Goal: Use online tool/utility: Utilize a website feature to perform a specific function

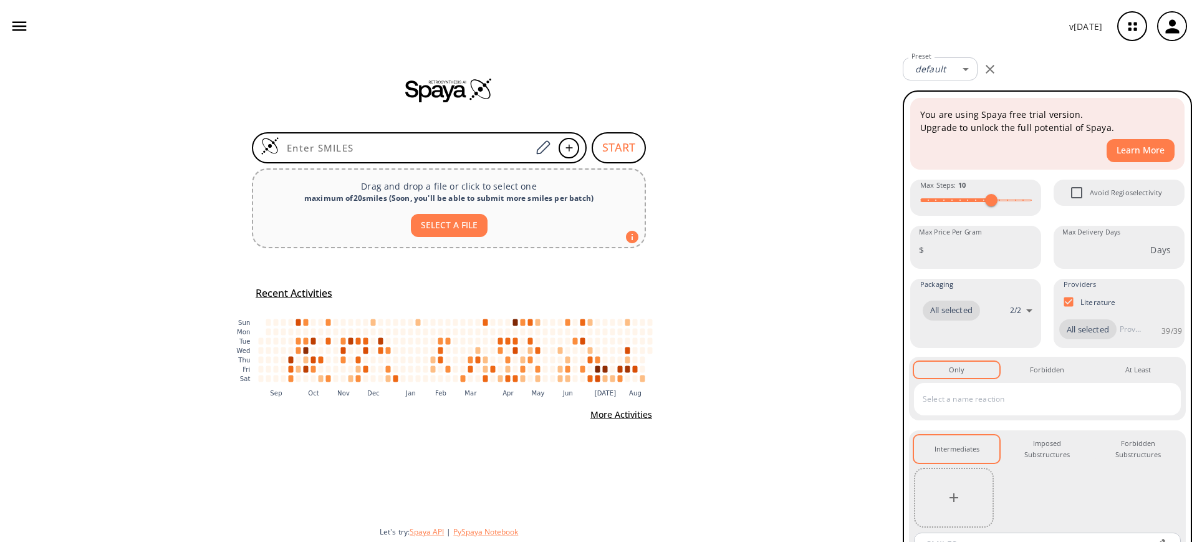
type input "CC(N1CCN=C1NC2=C(Cl)C=CC3=NSN=C32)=O"
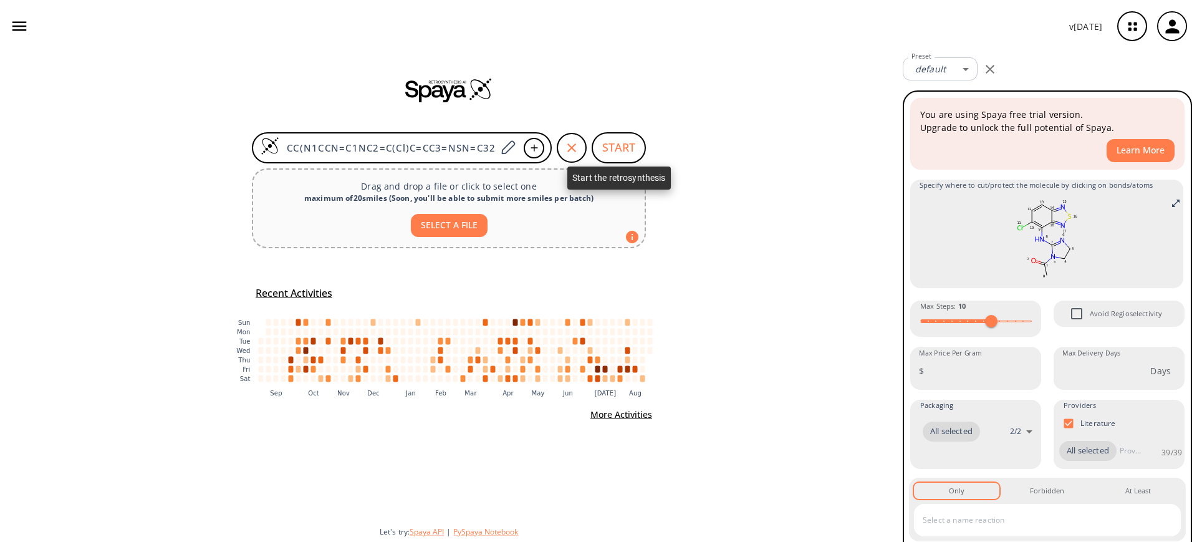
click at [596, 133] on span "START" at bounding box center [618, 147] width 54 height 31
click at [607, 151] on button "START" at bounding box center [618, 147] width 54 height 31
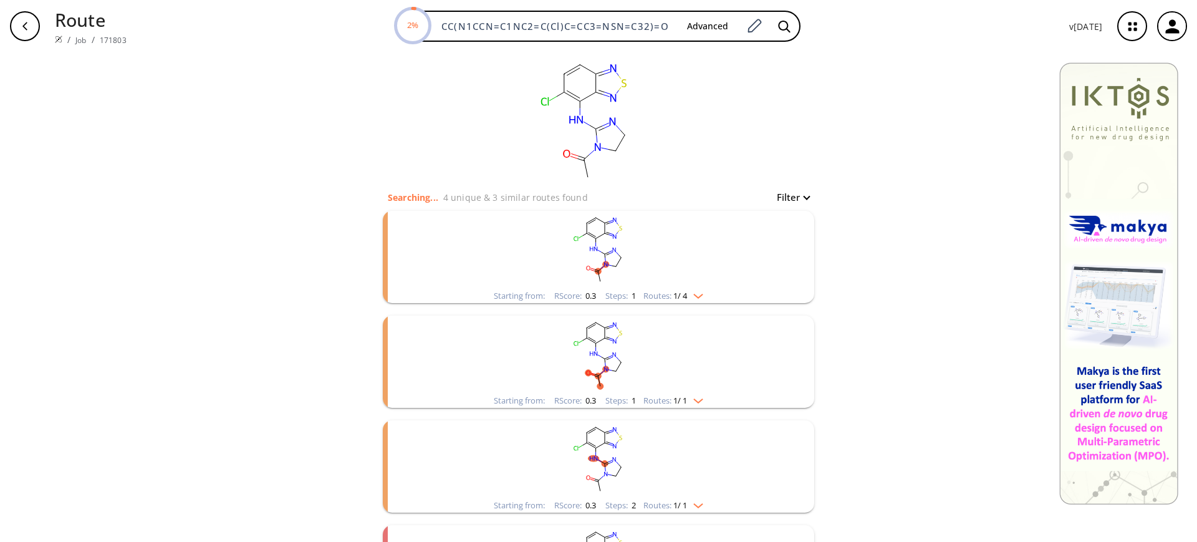
click at [603, 240] on rect "clusters" at bounding box center [598, 250] width 324 height 78
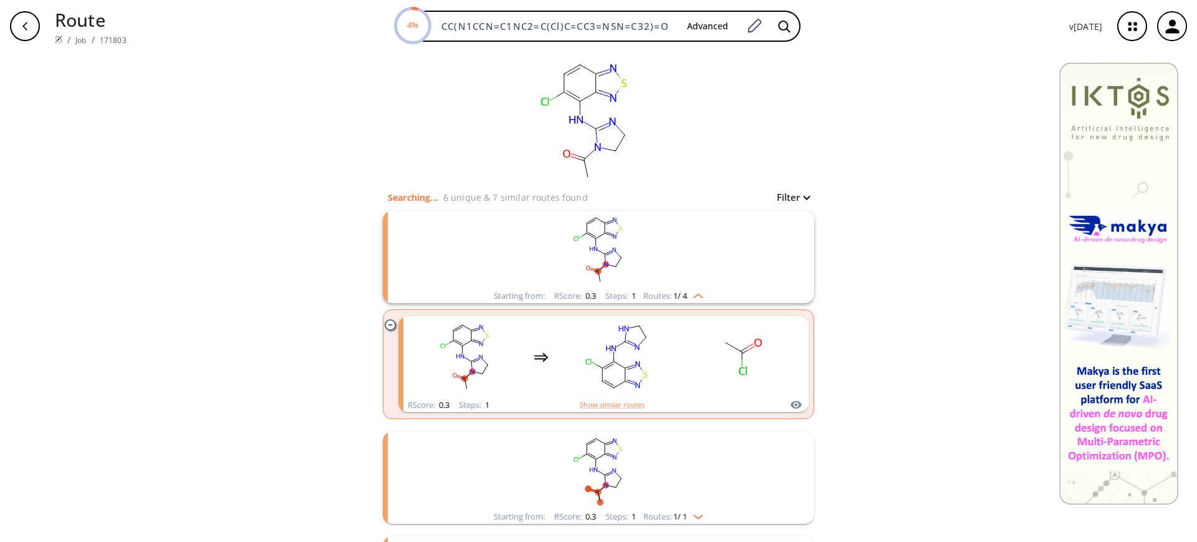
click at [603, 240] on rect "clusters" at bounding box center [598, 250] width 324 height 78
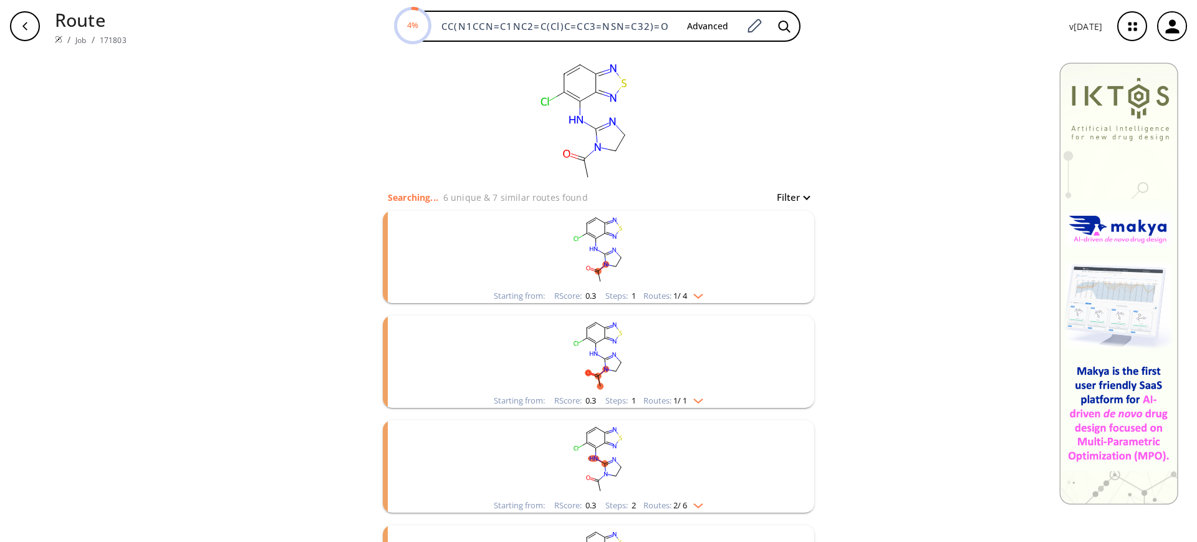
click at [601, 357] on ellipse "clusters" at bounding box center [604, 358] width 6 height 6
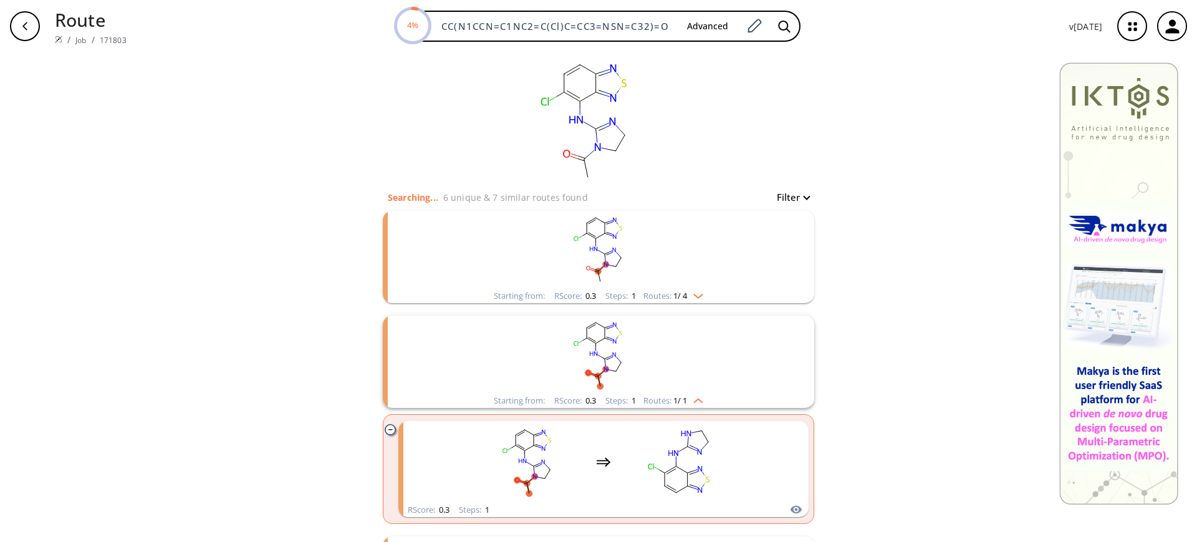
click at [601, 357] on ellipse "clusters" at bounding box center [604, 358] width 6 height 6
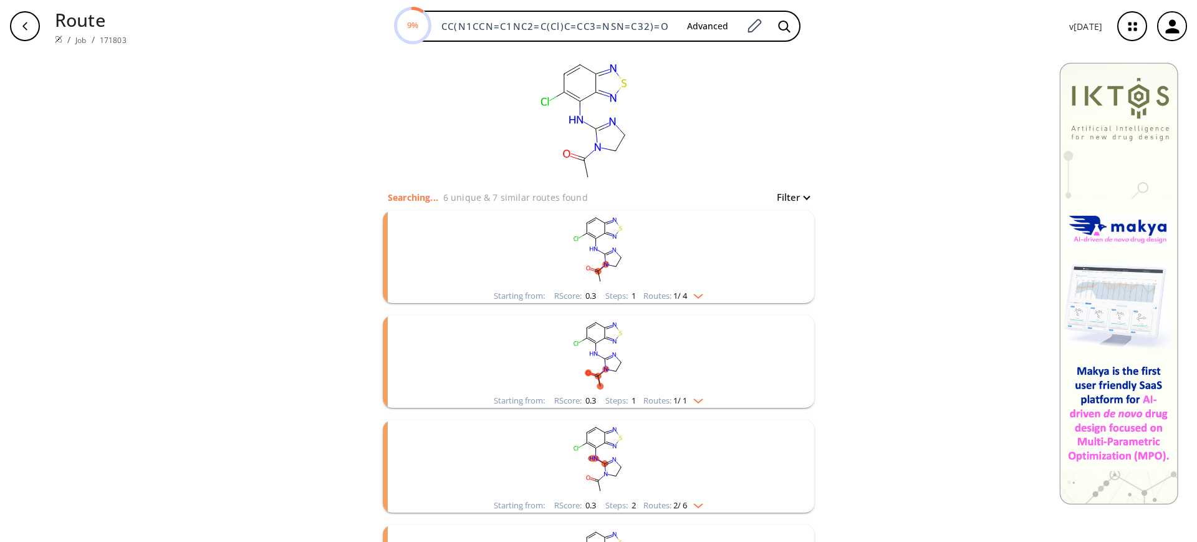
click at [618, 254] on ellipse "clusters" at bounding box center [621, 257] width 6 height 6
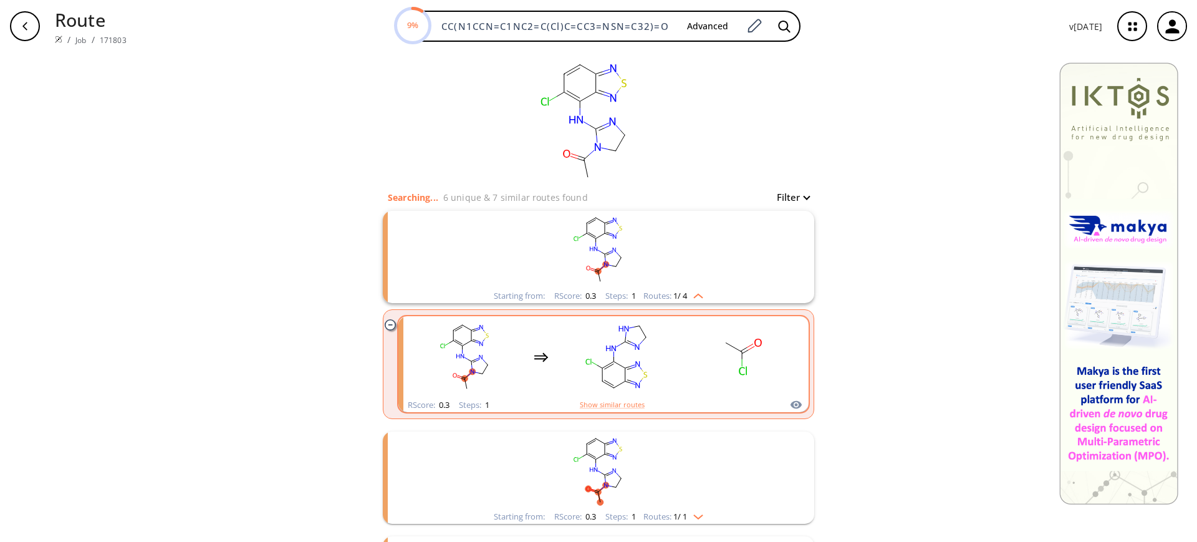
click at [648, 356] on rect "clusters" at bounding box center [617, 357] width 112 height 78
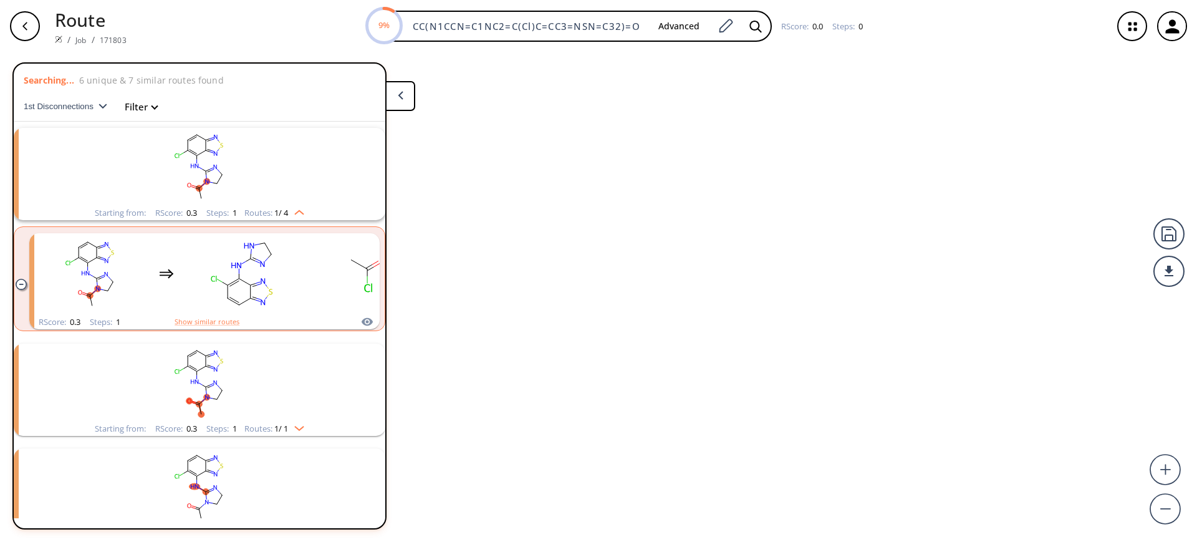
scroll to position [29, 0]
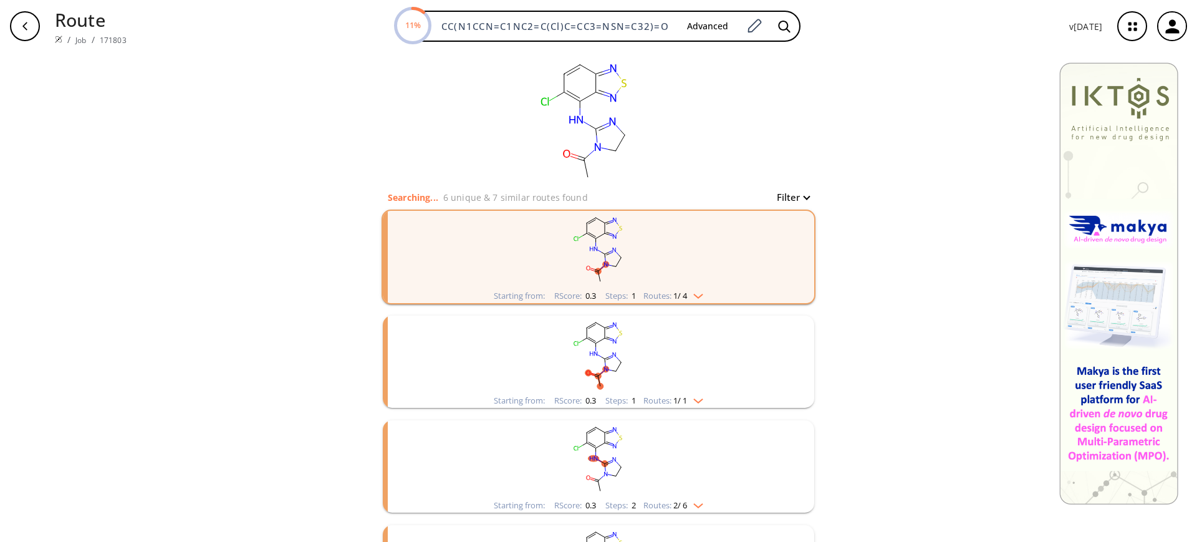
click at [610, 335] on rect "clusters" at bounding box center [598, 354] width 324 height 78
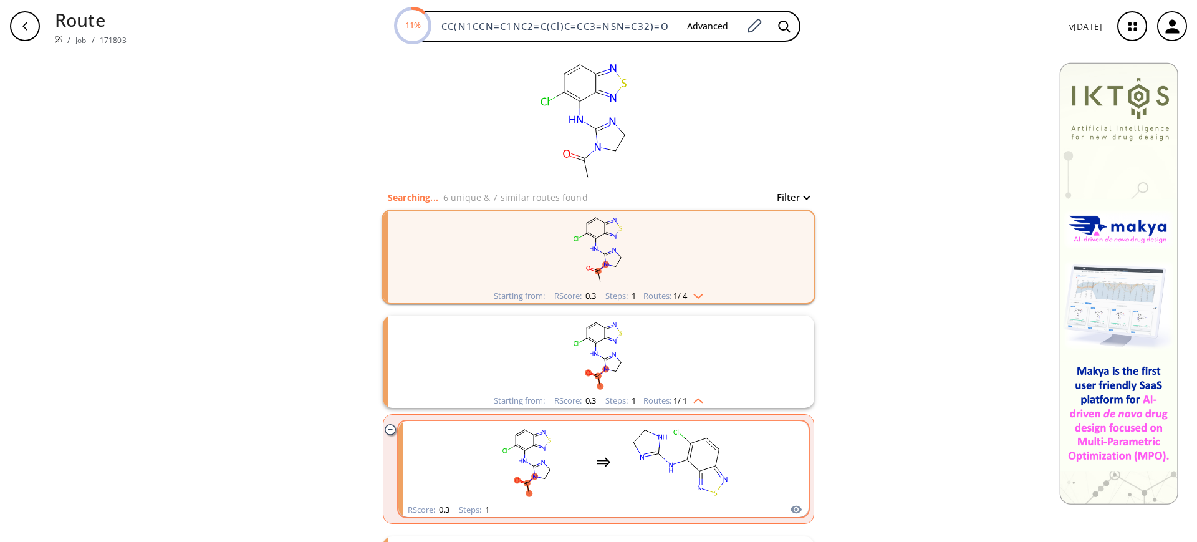
click at [605, 471] on div "clusters" at bounding box center [603, 462] width 264 height 82
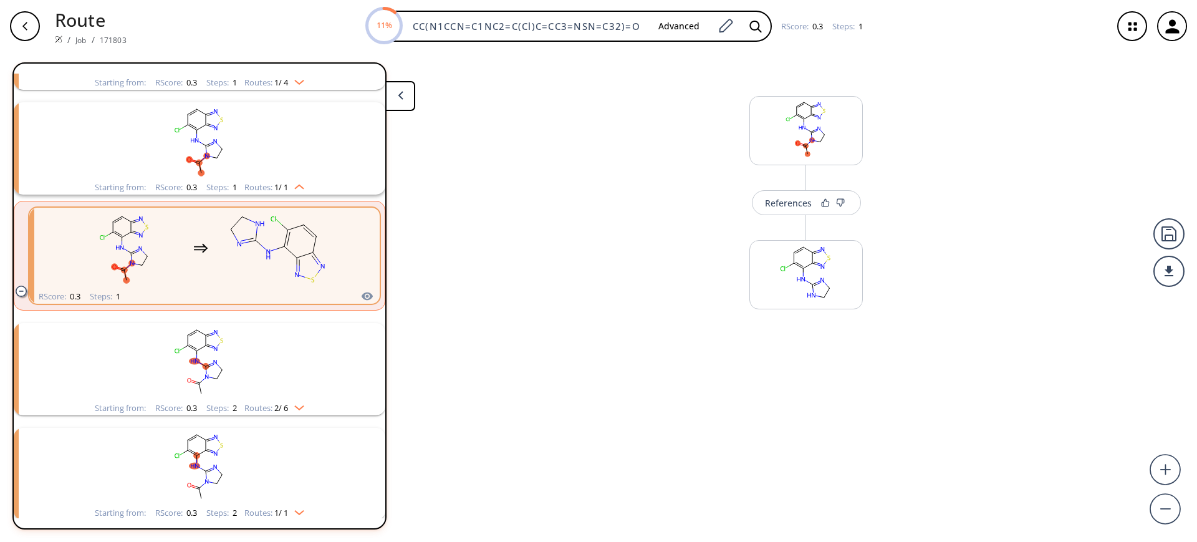
scroll to position [133, 0]
click at [792, 198] on div "References" at bounding box center [806, 199] width 115 height 50
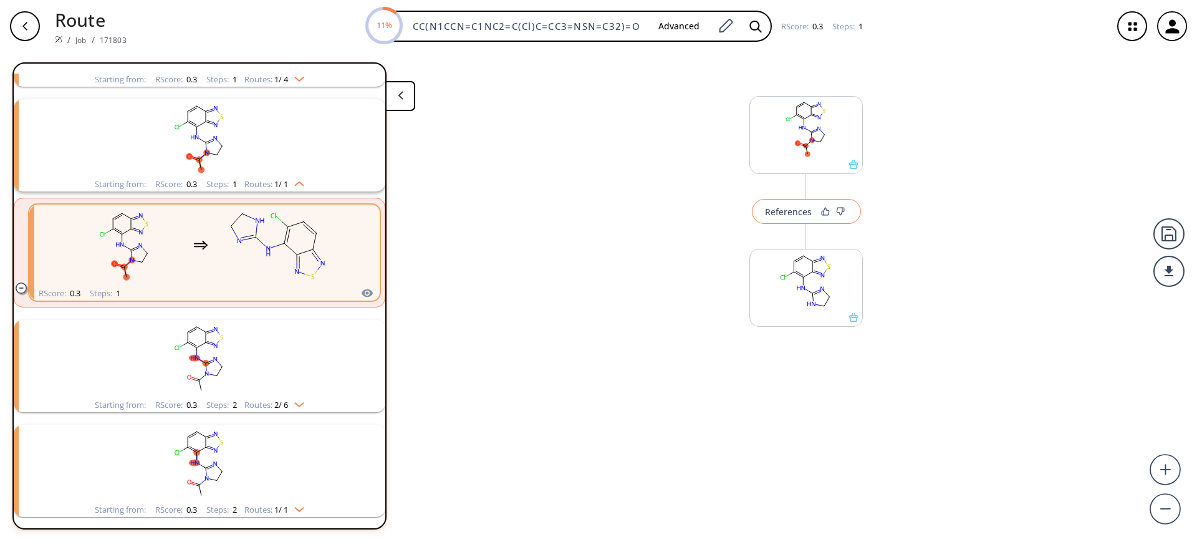
click at [792, 208] on div "References" at bounding box center [788, 212] width 47 height 8
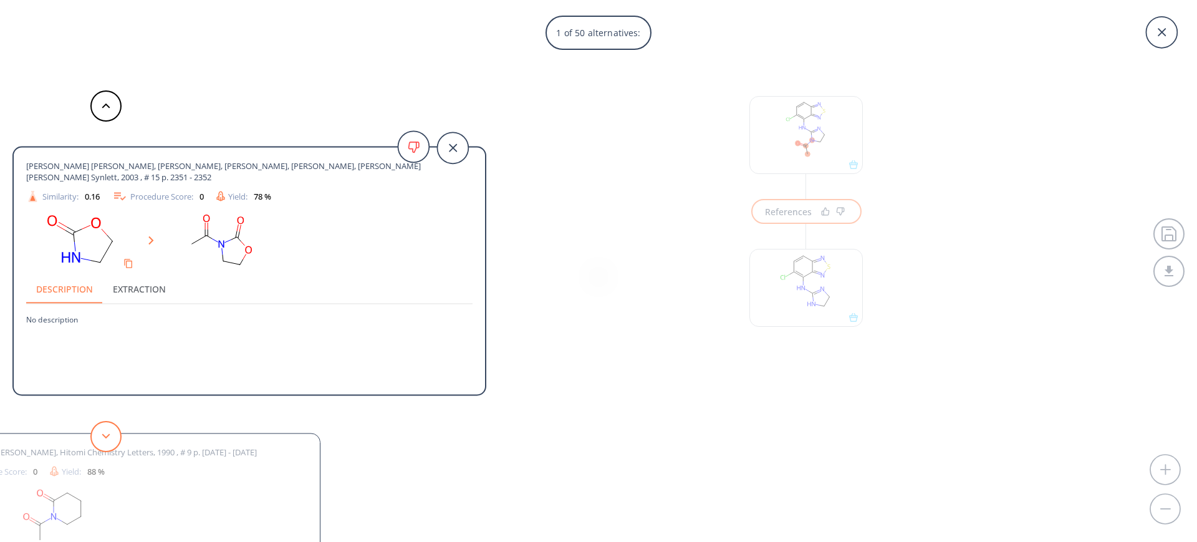
click at [109, 431] on button at bounding box center [105, 436] width 31 height 31
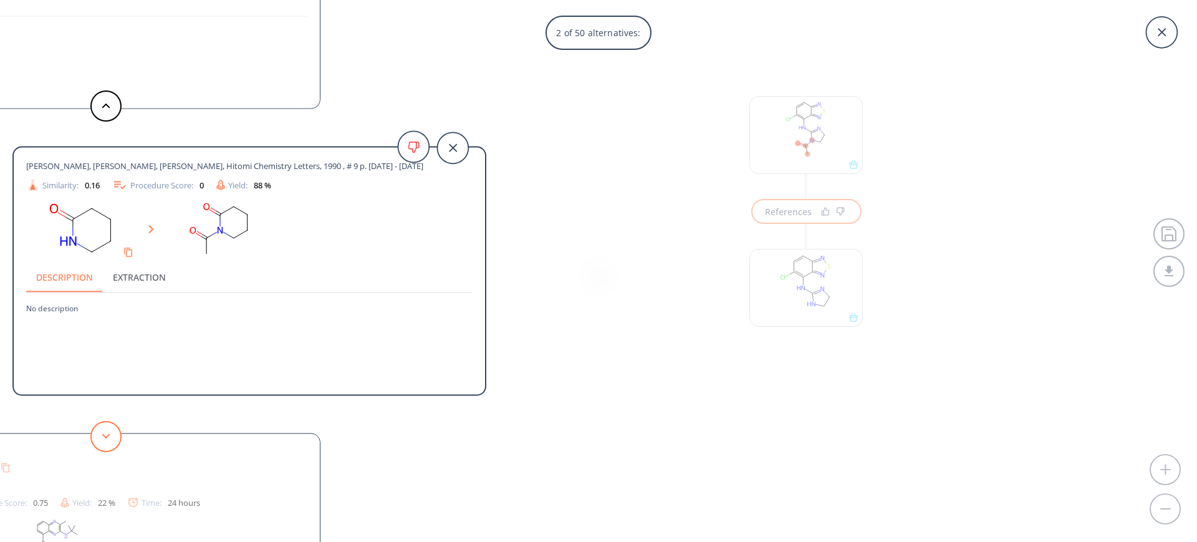
click at [109, 431] on button at bounding box center [105, 436] width 31 height 31
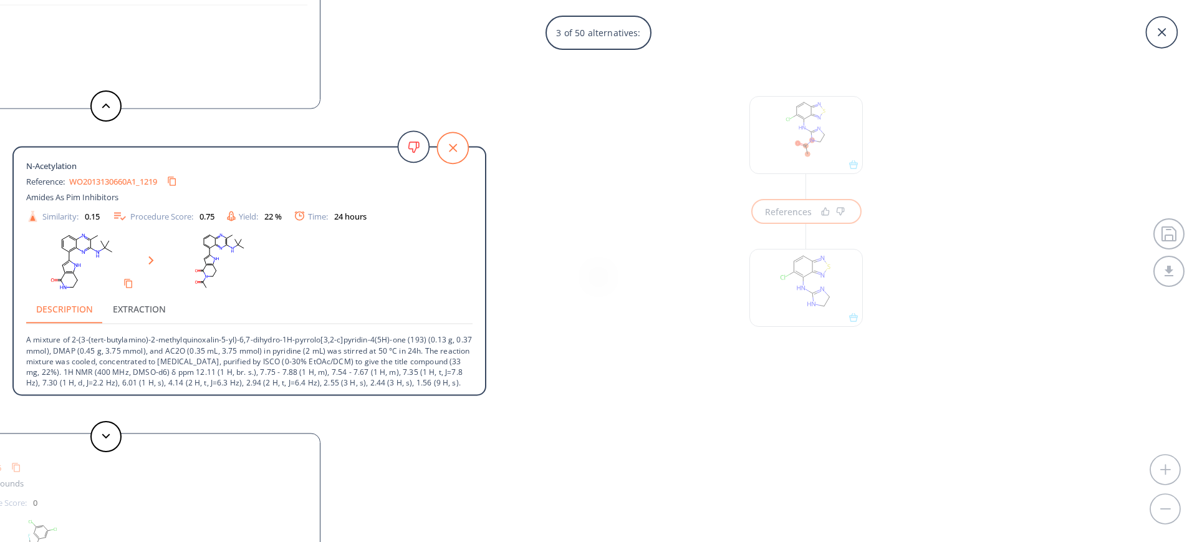
click at [457, 147] on icon at bounding box center [452, 147] width 31 height 31
